Goal: Navigation & Orientation: Find specific page/section

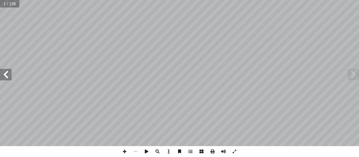
click at [11, 3] on input "text" at bounding box center [9, 4] width 19 height 8
type input "**"
click at [6, 75] on span at bounding box center [6, 75] width 12 height 12
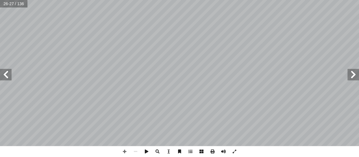
click at [6, 73] on span at bounding box center [6, 75] width 12 height 12
